Goal: Task Accomplishment & Management: Use online tool/utility

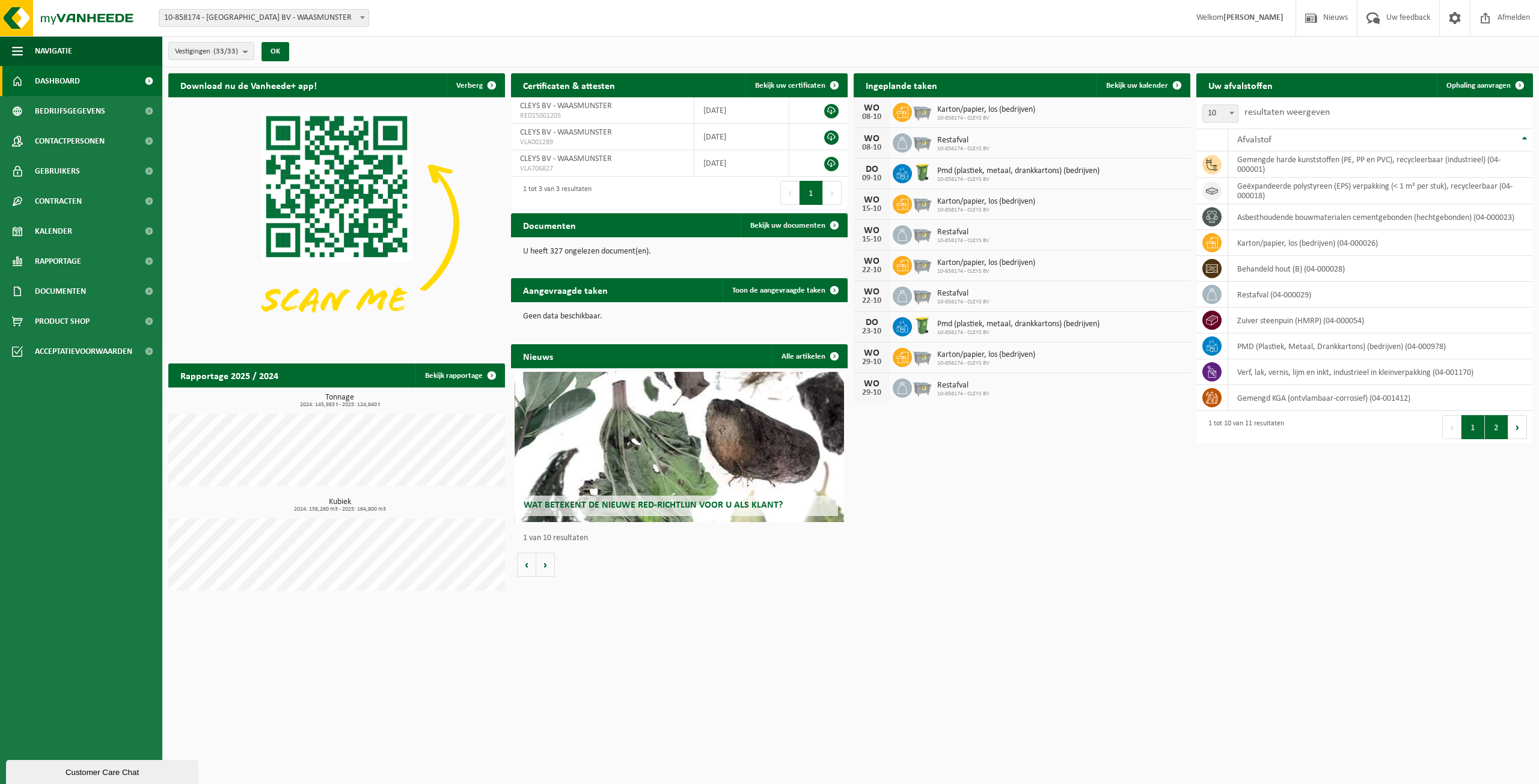
click at [1505, 426] on button "2" at bounding box center [1496, 427] width 24 height 24
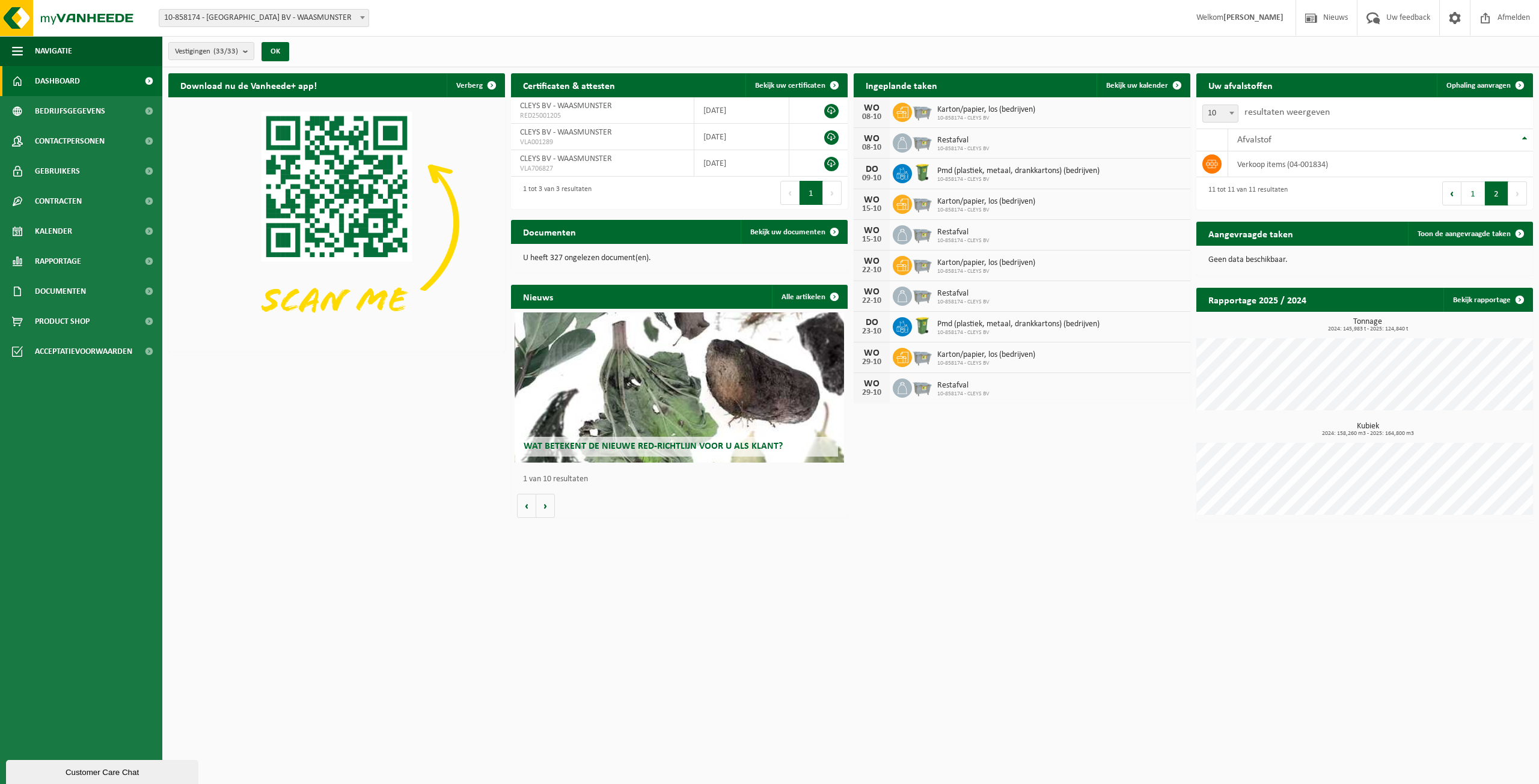
click at [1468, 181] on div "Eerste Vorige 1 2 Volgende Laatste" at bounding box center [1449, 193] width 169 height 32
click at [1475, 191] on button "1" at bounding box center [1473, 193] width 24 height 24
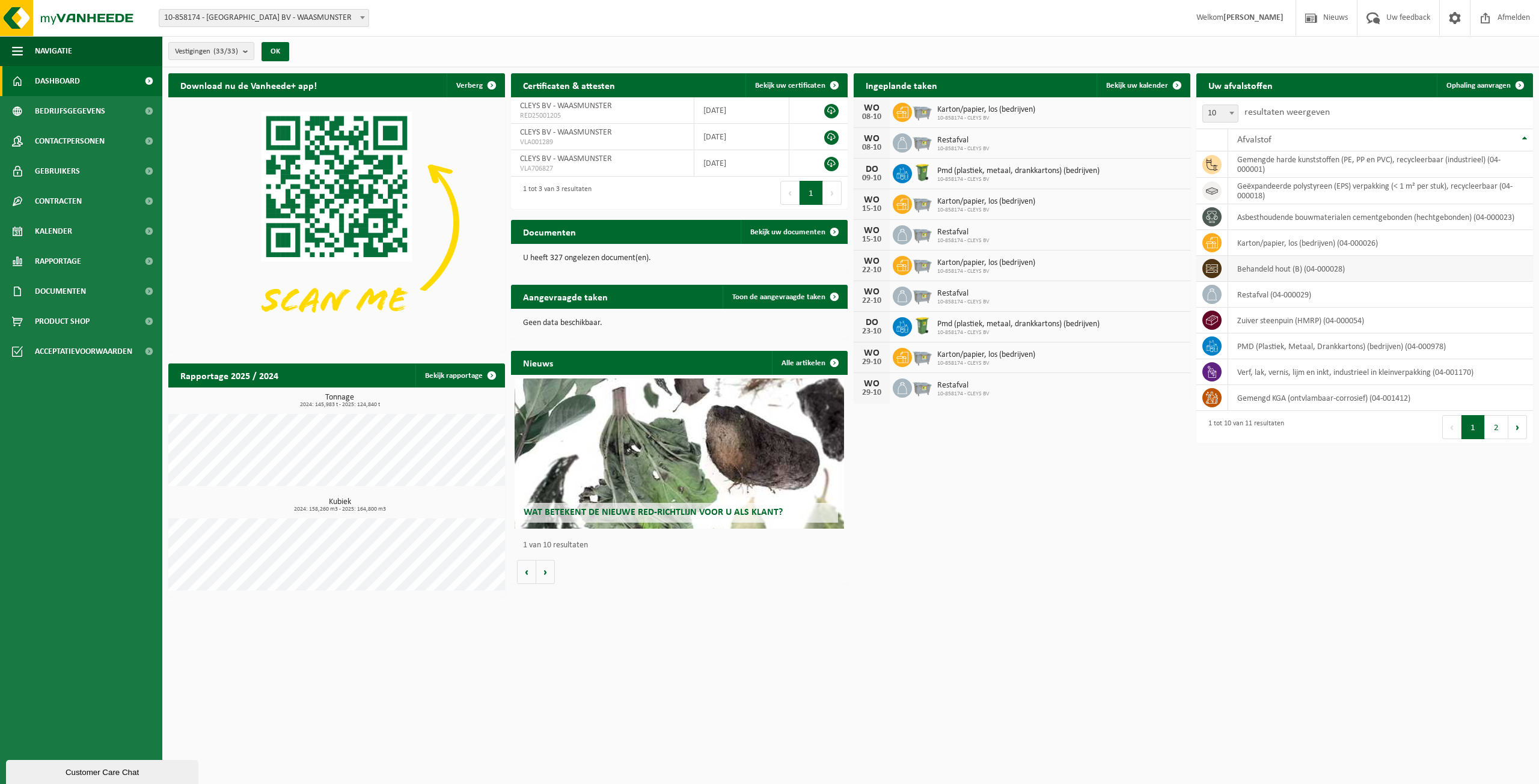
click at [1262, 265] on td "behandeld hout (B) (04-000028)" at bounding box center [1381, 268] width 305 height 26
click at [1318, 259] on td "behandeld hout (B) (04-000028)" at bounding box center [1381, 268] width 305 height 26
click at [1210, 266] on icon at bounding box center [1211, 268] width 12 height 12
click at [1455, 265] on td "behandeld hout (B) (04-000028)" at bounding box center [1381, 268] width 305 height 26
click at [1504, 85] on span "Ophaling aanvragen" at bounding box center [1478, 85] width 64 height 8
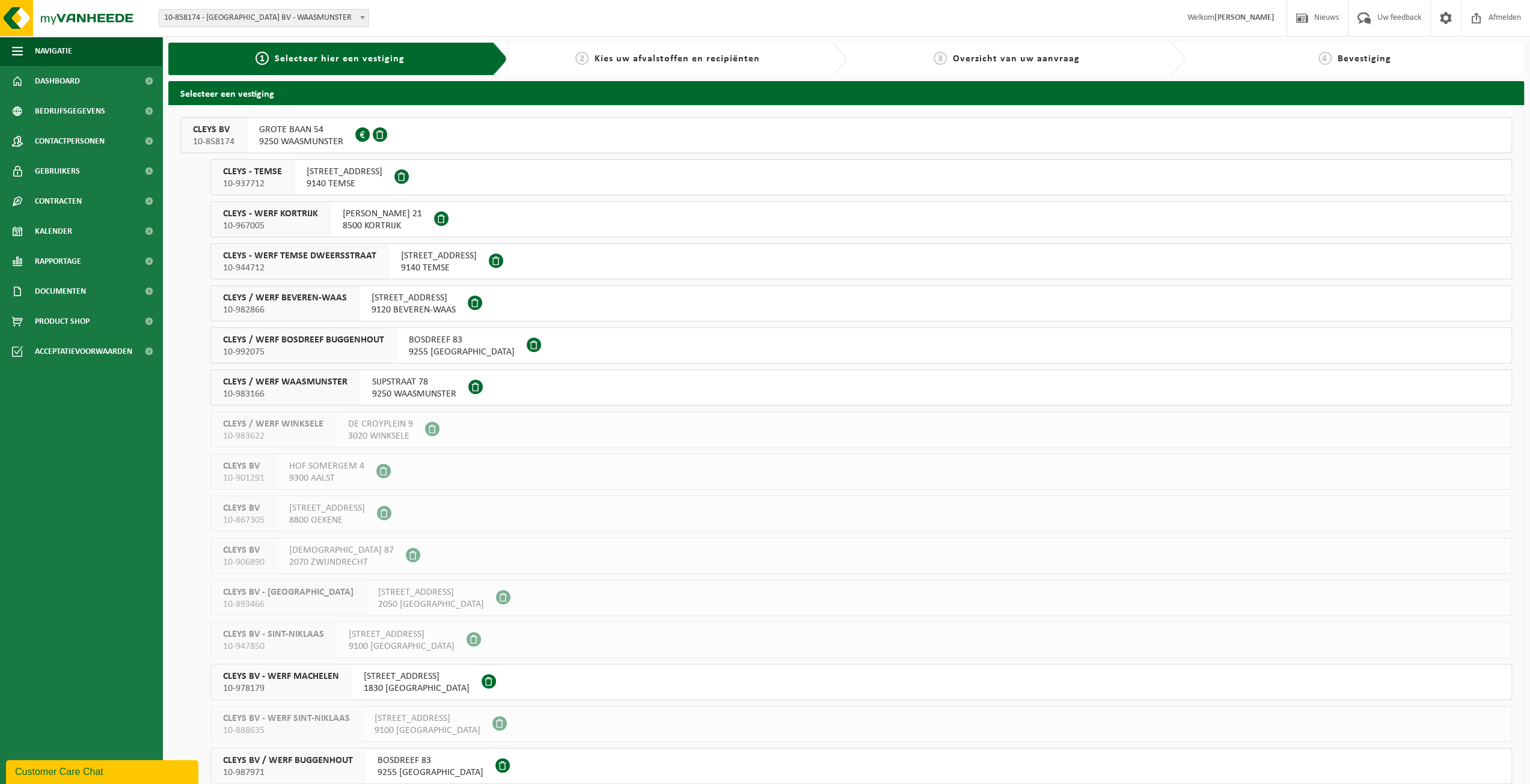
click at [280, 130] on span "GROTE BAAN 54" at bounding box center [301, 130] width 84 height 12
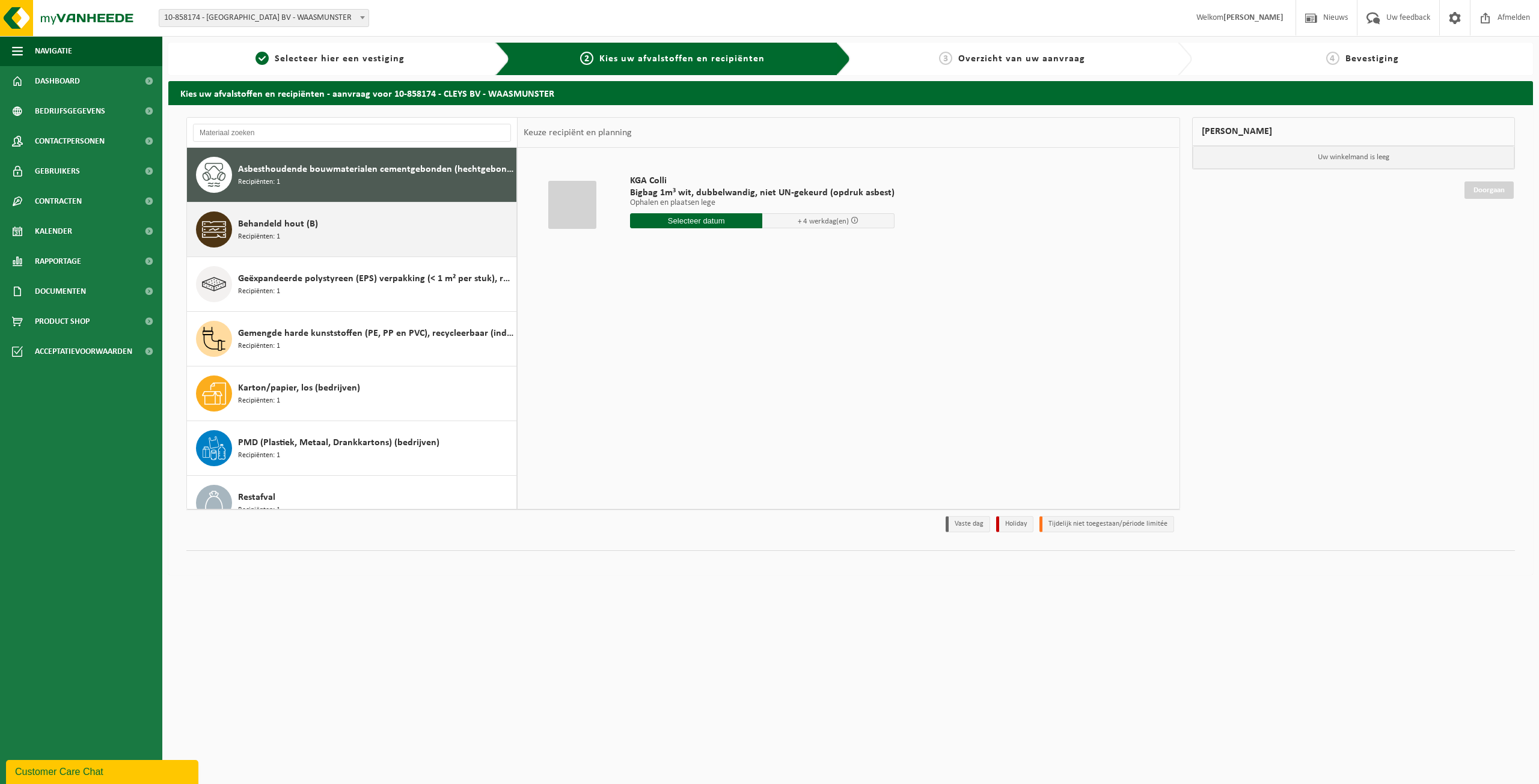
click at [329, 233] on div "Behandeld hout (B) Recipiënten: 1" at bounding box center [375, 229] width 276 height 36
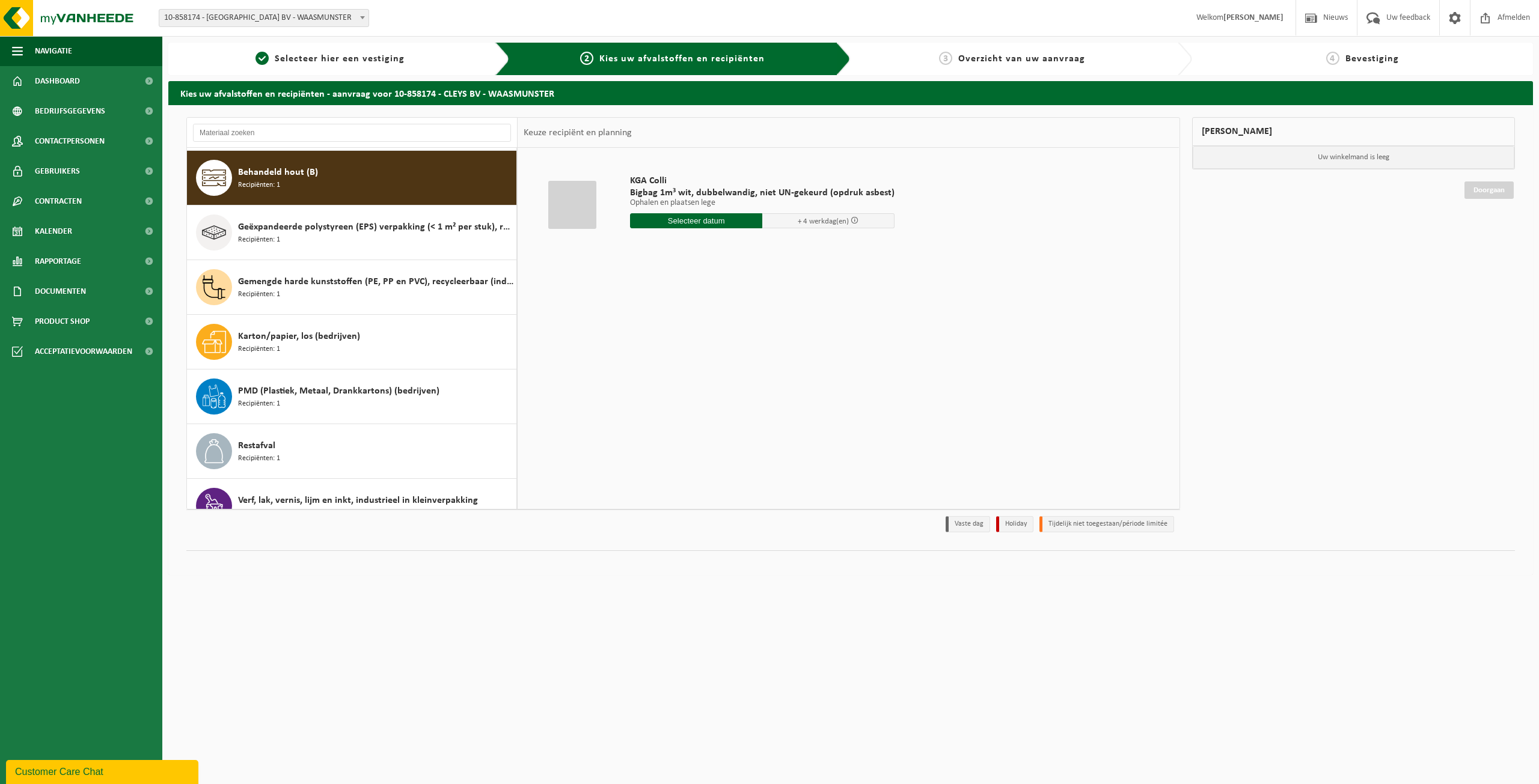
scroll to position [54, 0]
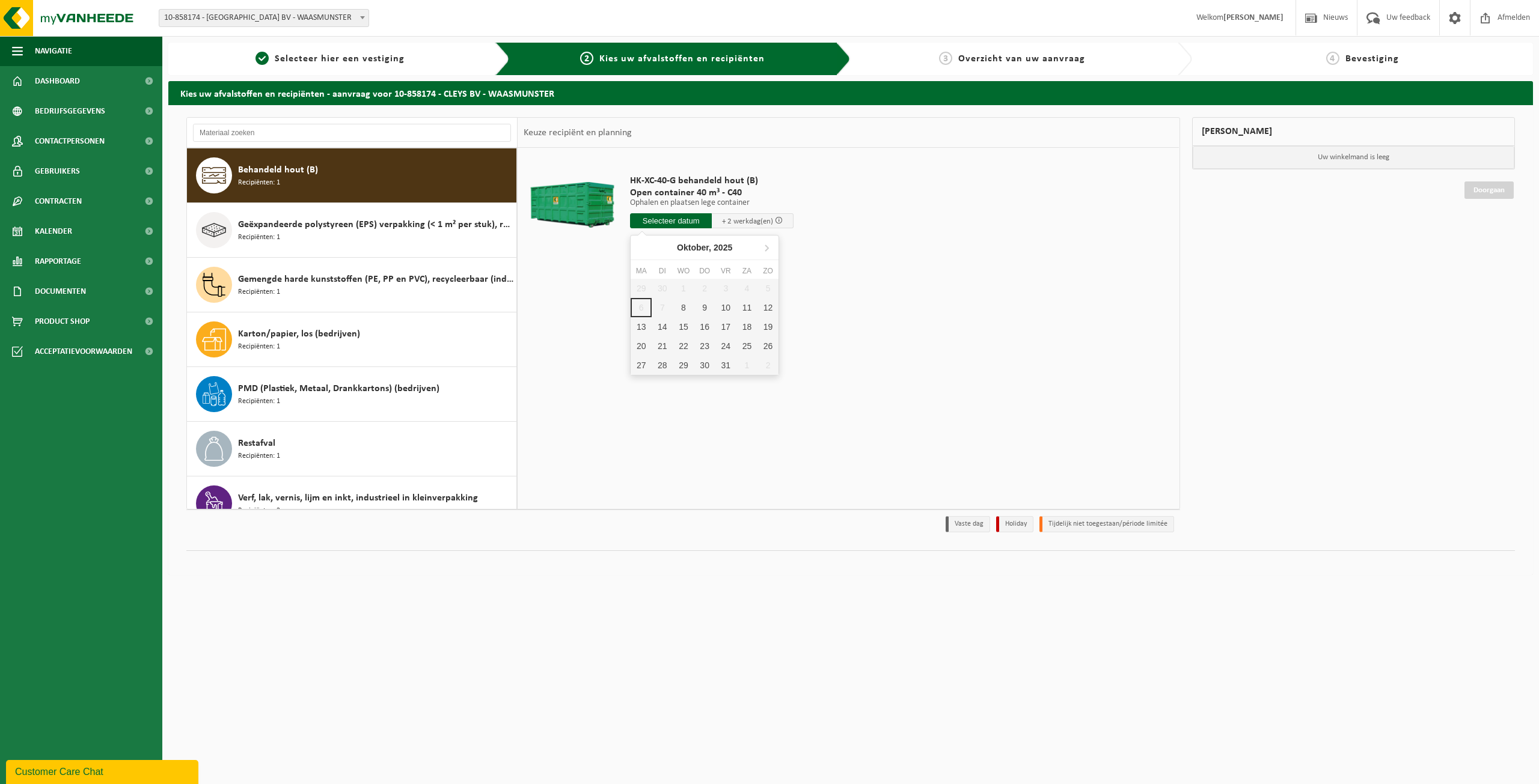
click at [669, 218] on input "text" at bounding box center [671, 221] width 81 height 15
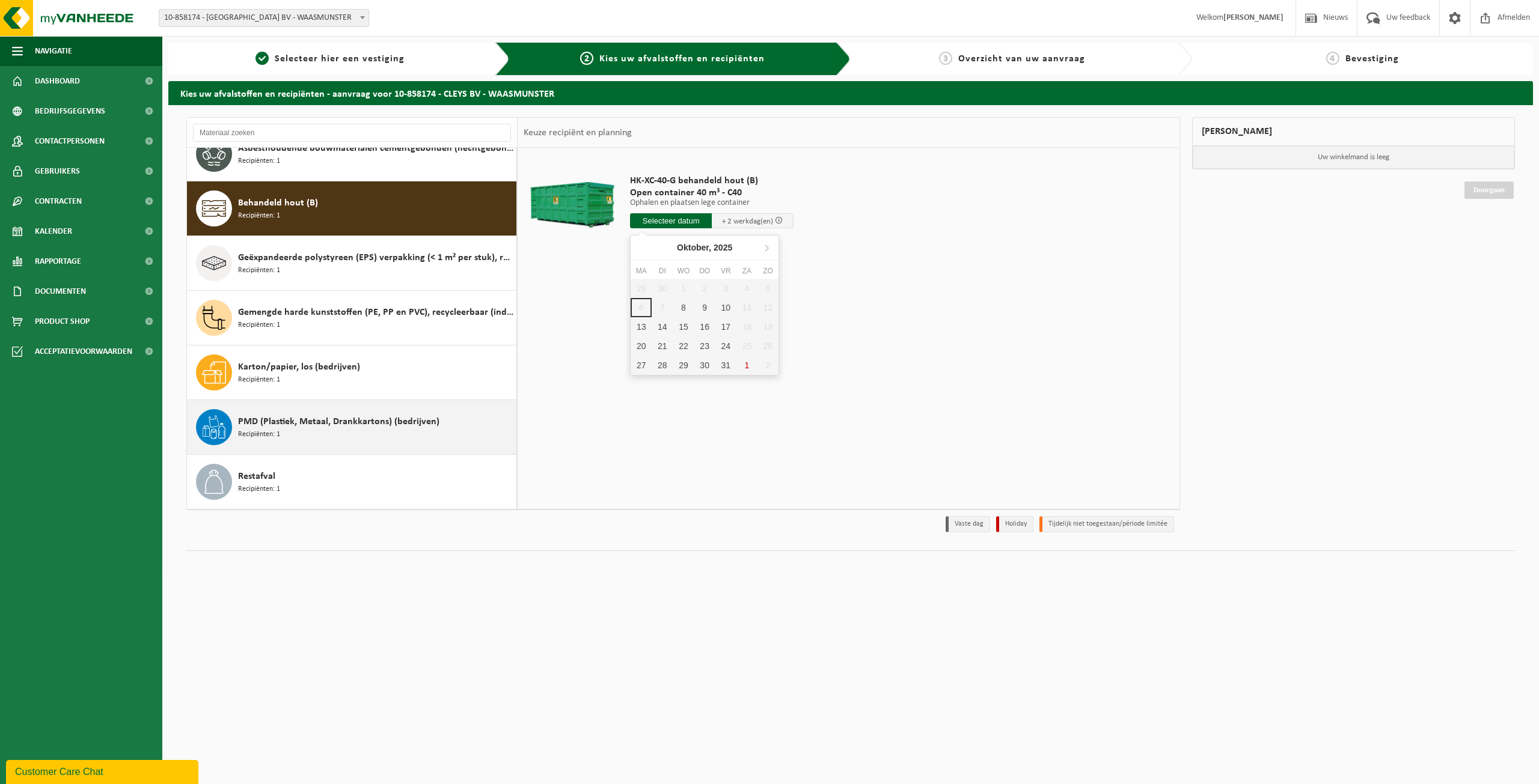
scroll to position [0, 0]
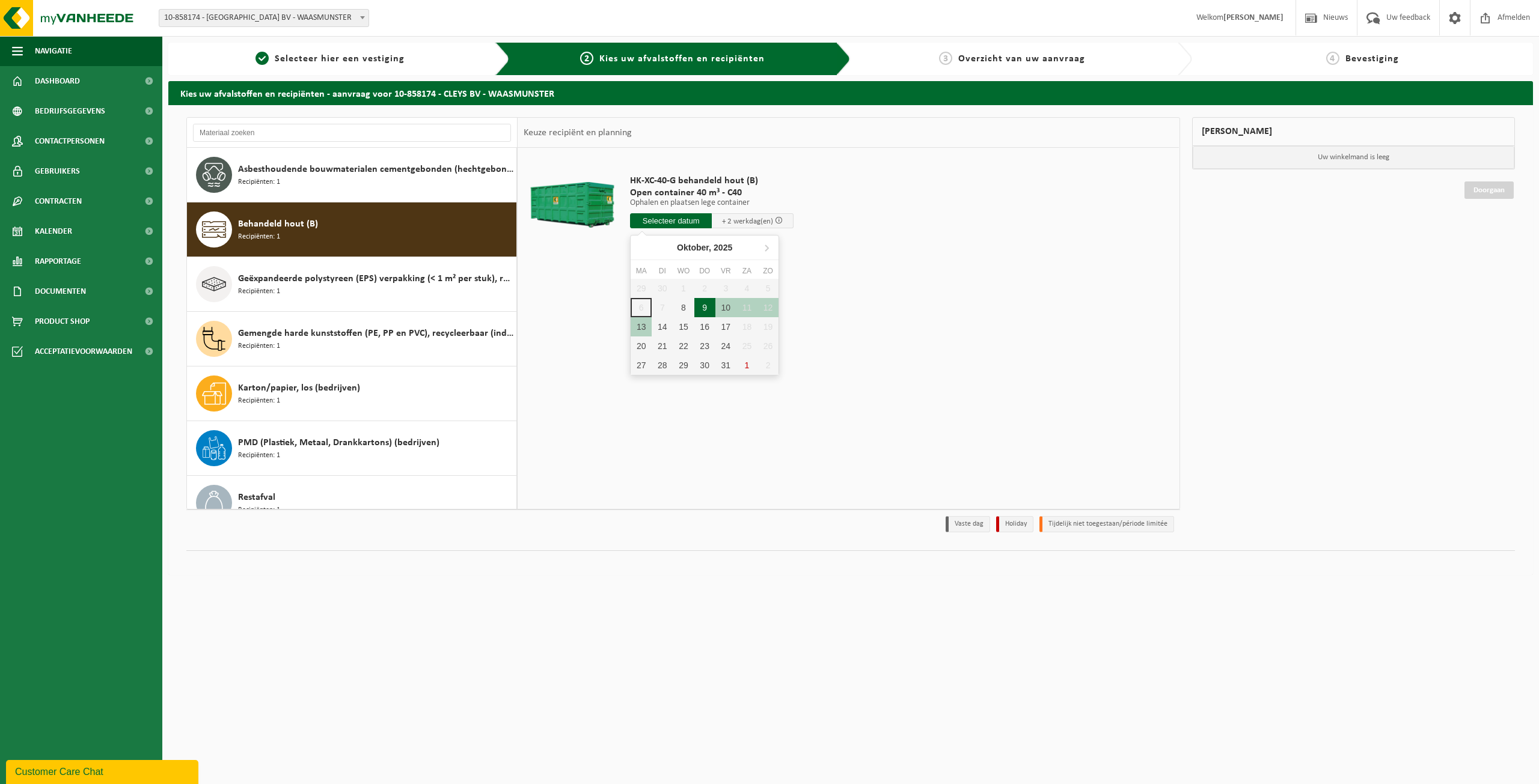
click at [707, 306] on div "9" at bounding box center [705, 308] width 21 height 19
type input "Van 2025-10-09"
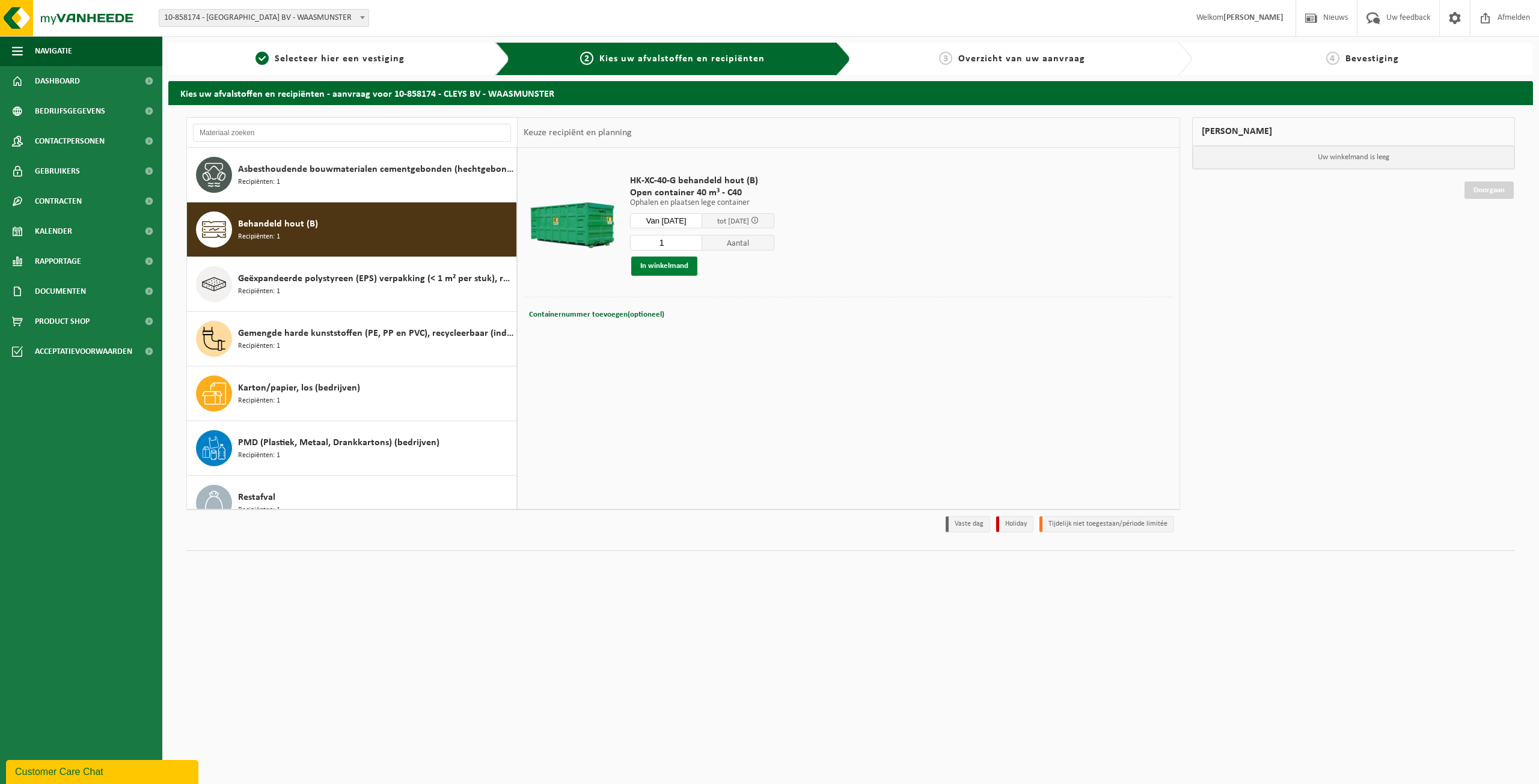
click at [670, 266] on button "In winkelmand" at bounding box center [664, 266] width 66 height 19
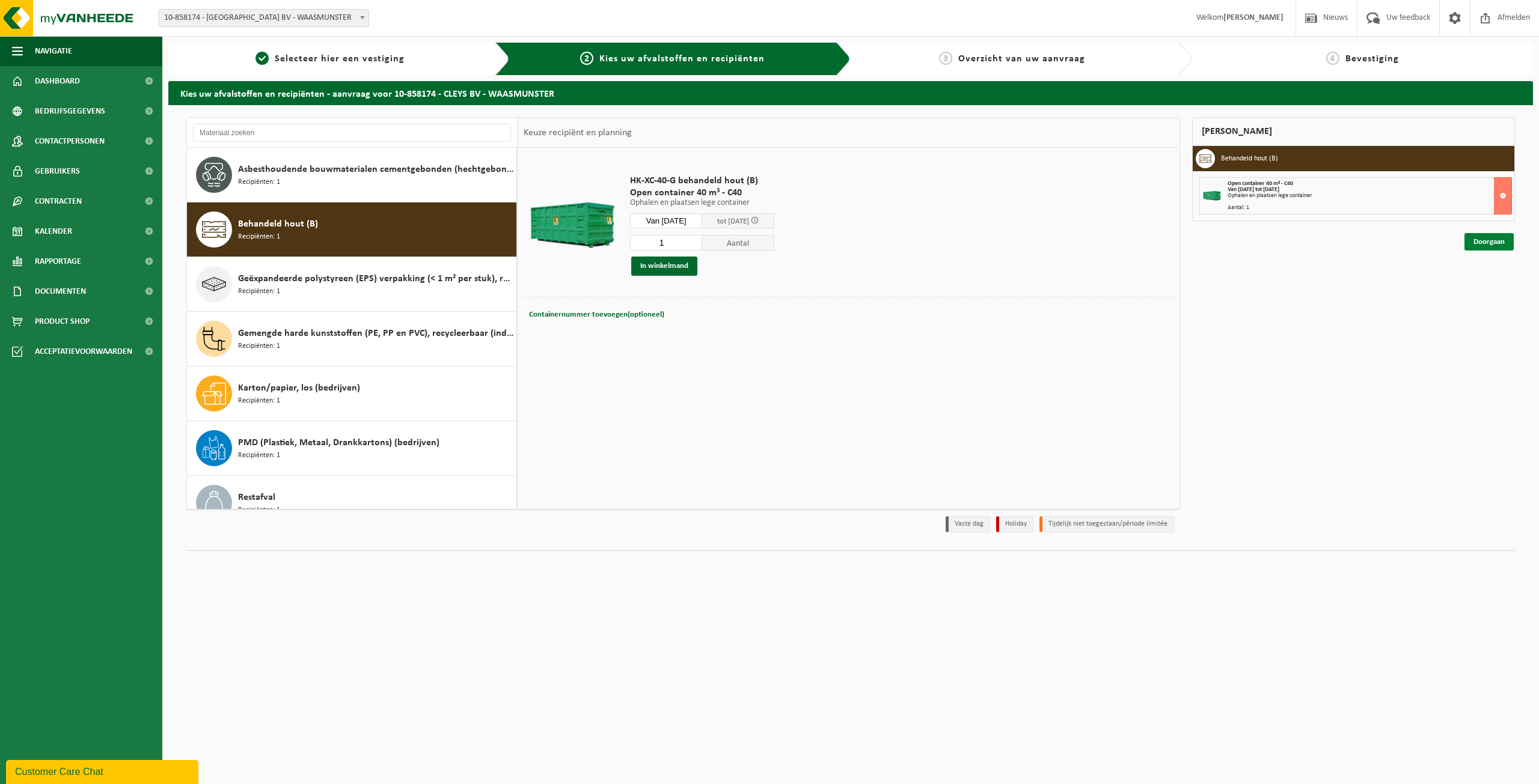
click at [1481, 239] on link "Doorgaan" at bounding box center [1489, 241] width 49 height 17
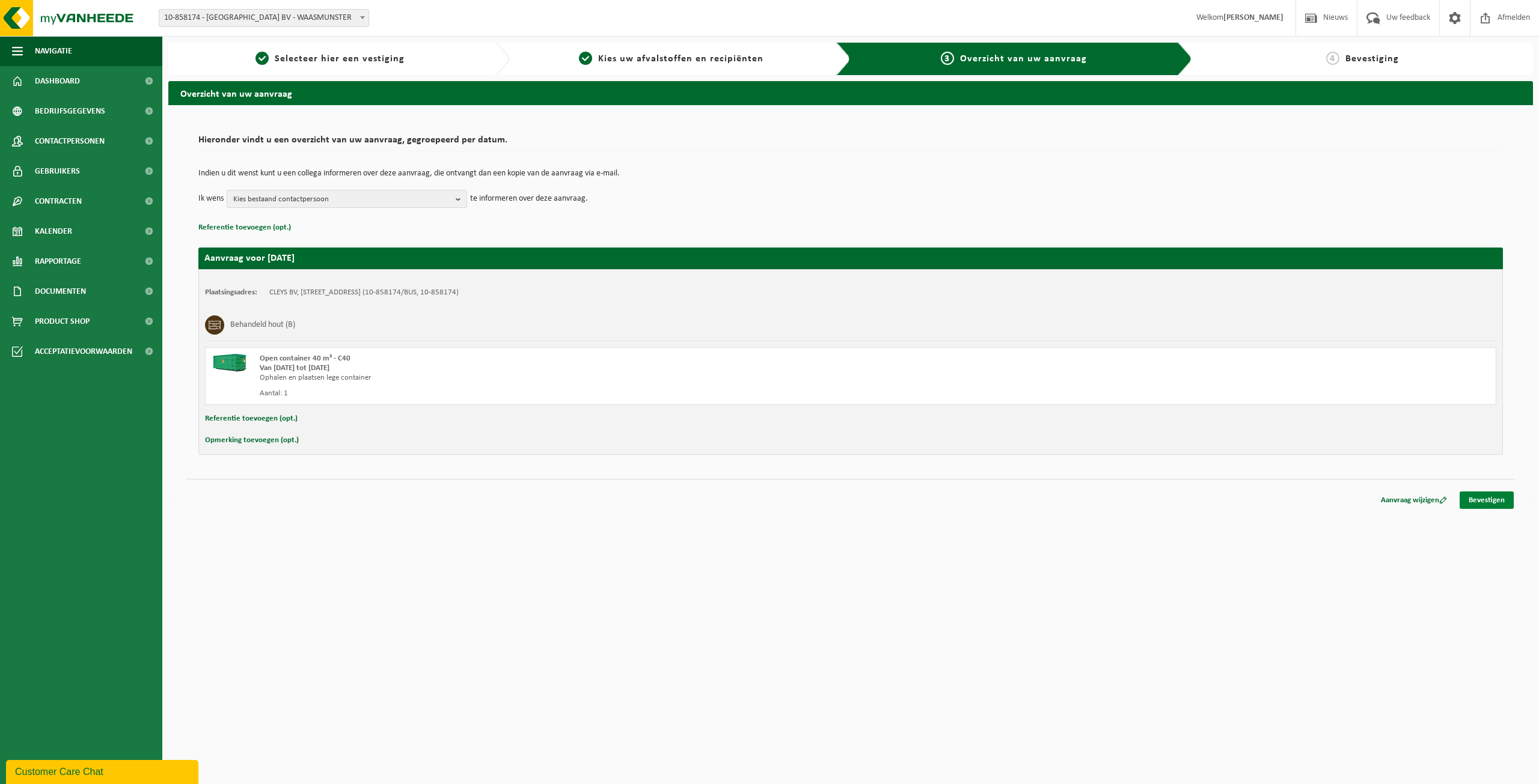
click at [1485, 495] on link "Bevestigen" at bounding box center [1486, 500] width 54 height 17
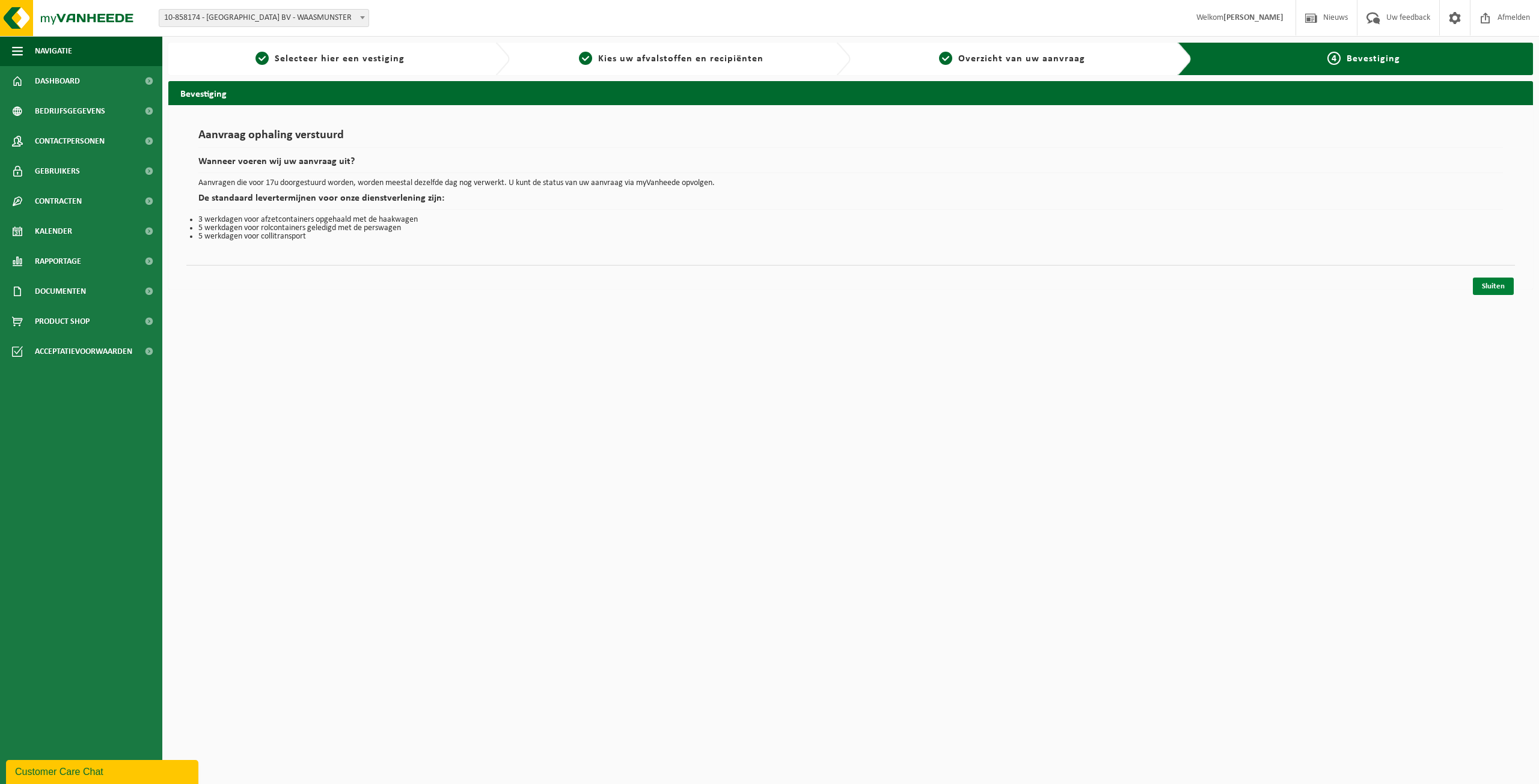
click at [1512, 287] on link "Sluiten" at bounding box center [1493, 286] width 41 height 17
